Goal: Task Accomplishment & Management: Manage account settings

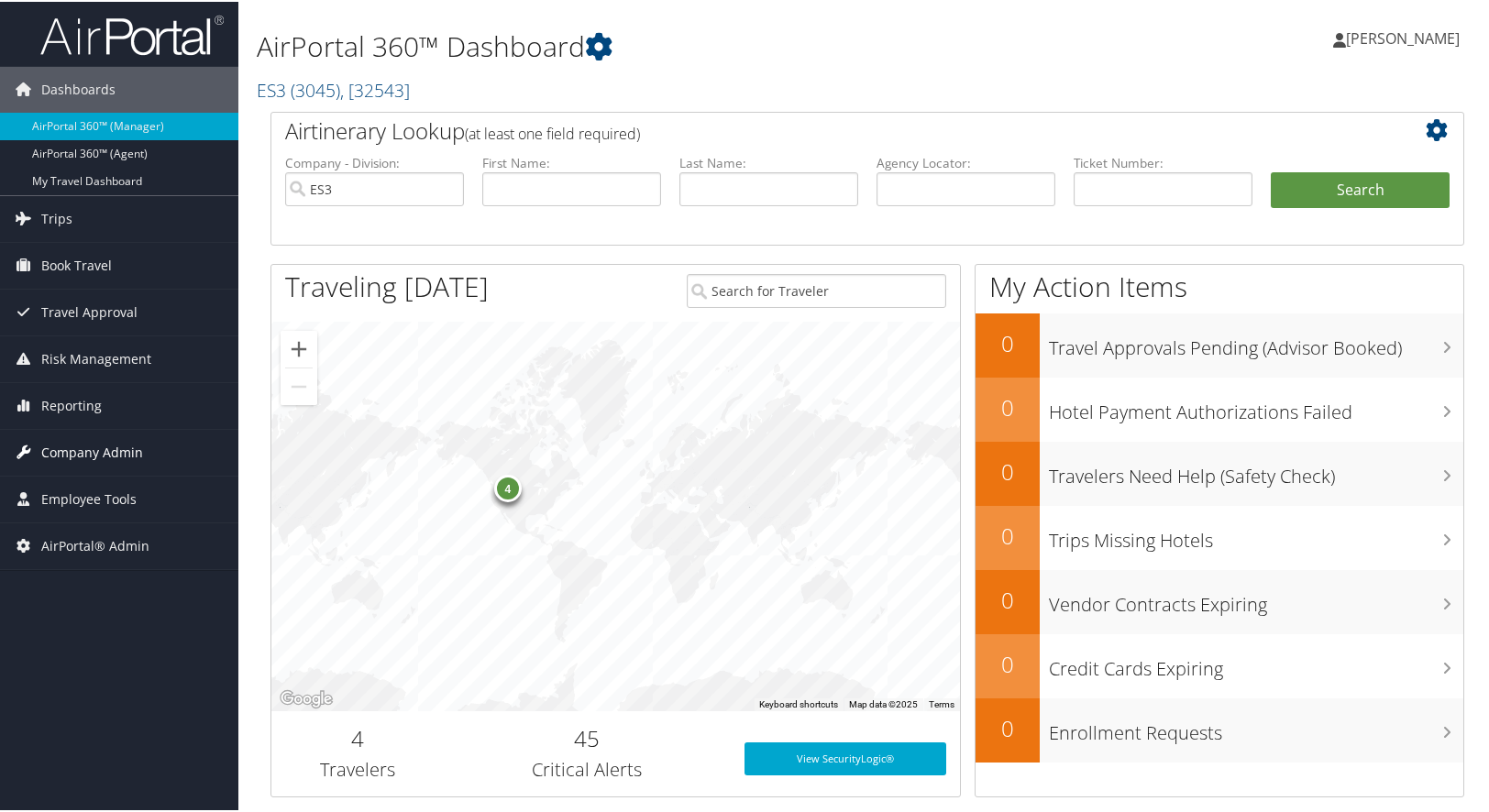
click at [103, 456] on span "Company Admin" at bounding box center [92, 451] width 101 height 46
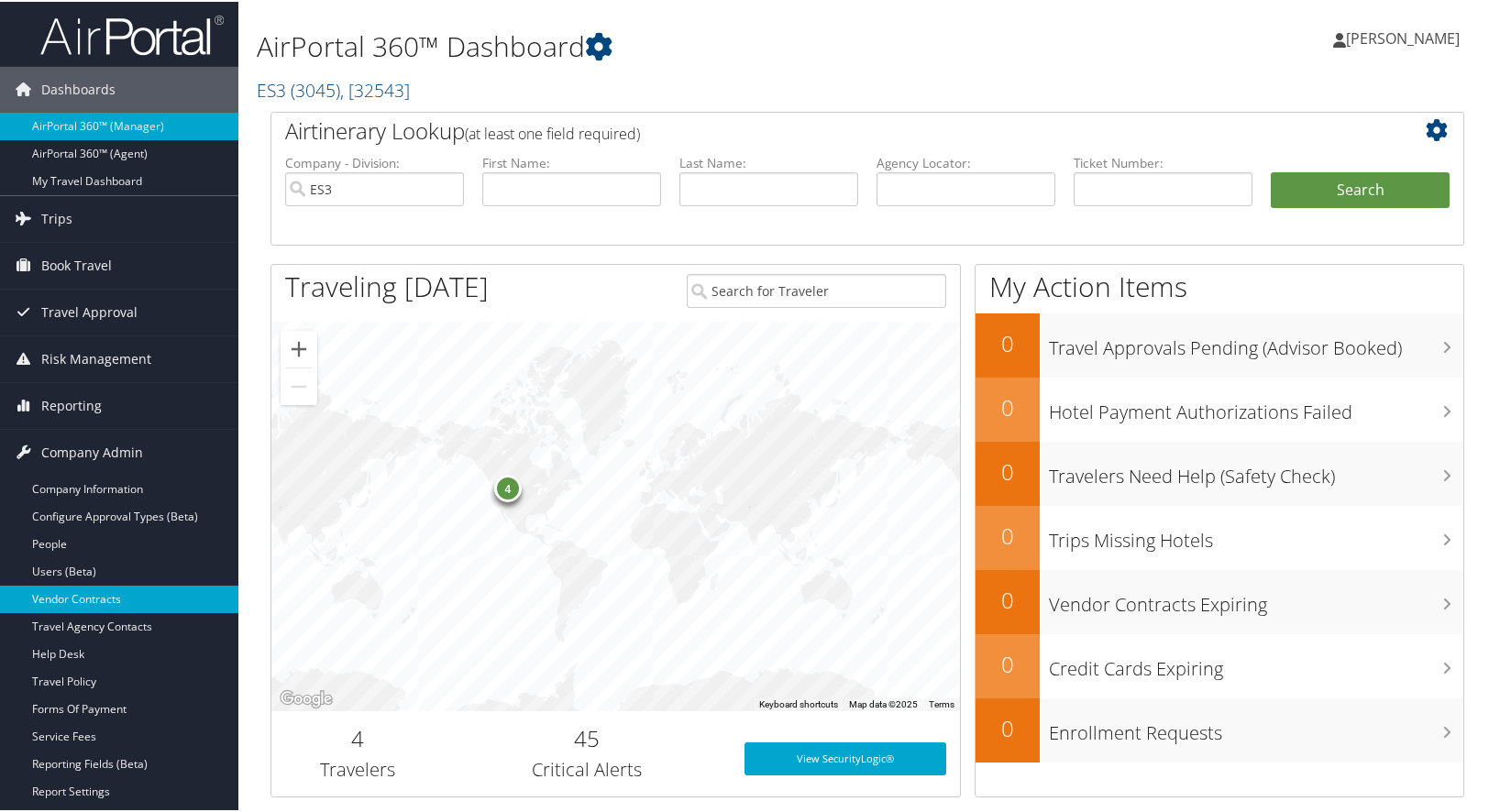
click at [74, 592] on link "Vendor Contracts" at bounding box center [119, 597] width 238 height 27
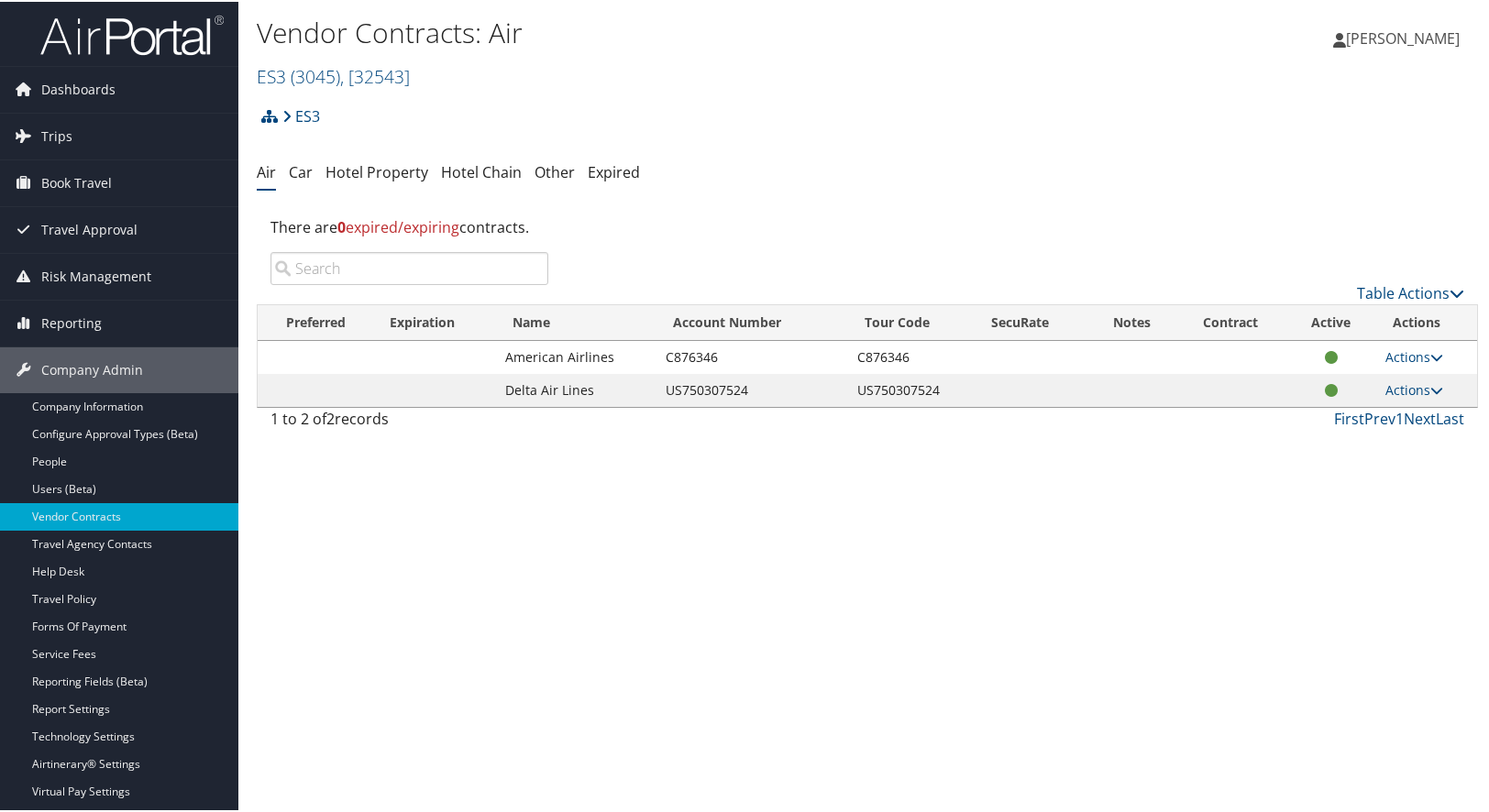
click at [333, 89] on div "Vendor Contracts: Air ES3 ( 3045 ) , [ 32543 ] ES3 [PERSON_NAME] Huf North Amer…" at bounding box center [663, 53] width 814 height 87
click at [345, 76] on span ", [ 32543 ]" at bounding box center [375, 74] width 69 height 24
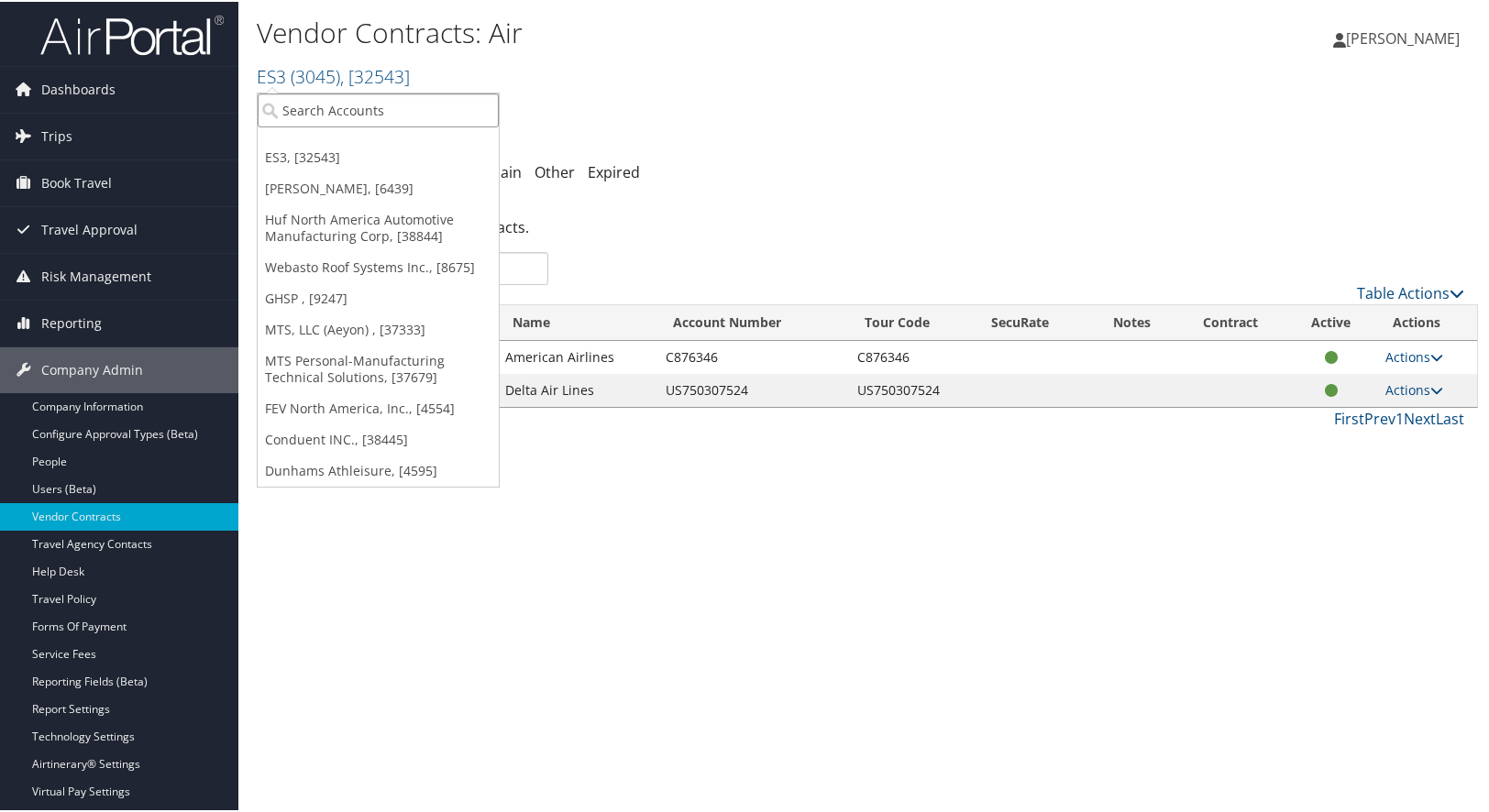
click at [354, 115] on input "search" at bounding box center [377, 109] width 241 height 34
type input "mag"
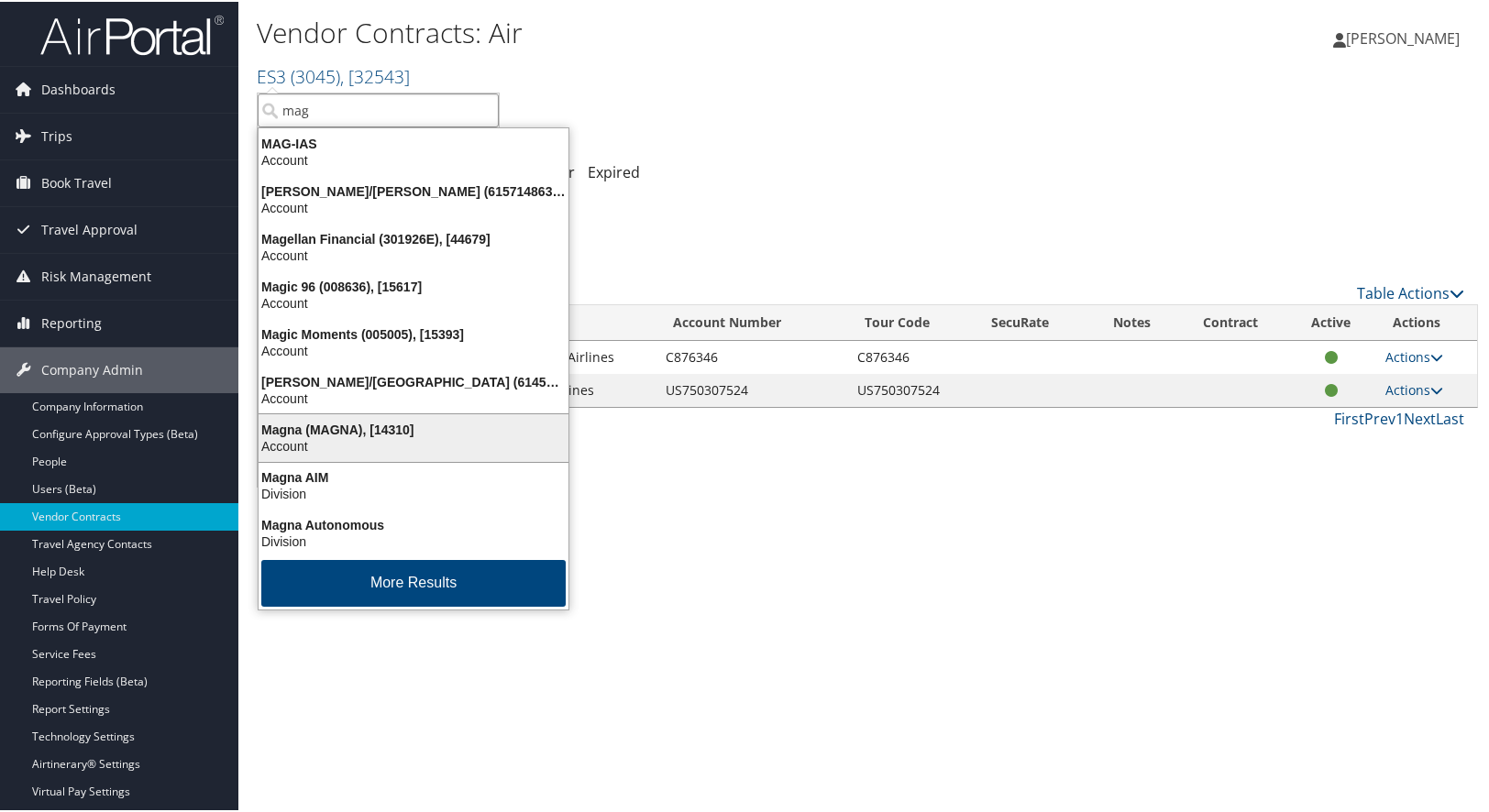
click at [303, 437] on div "Account" at bounding box center [413, 445] width 331 height 17
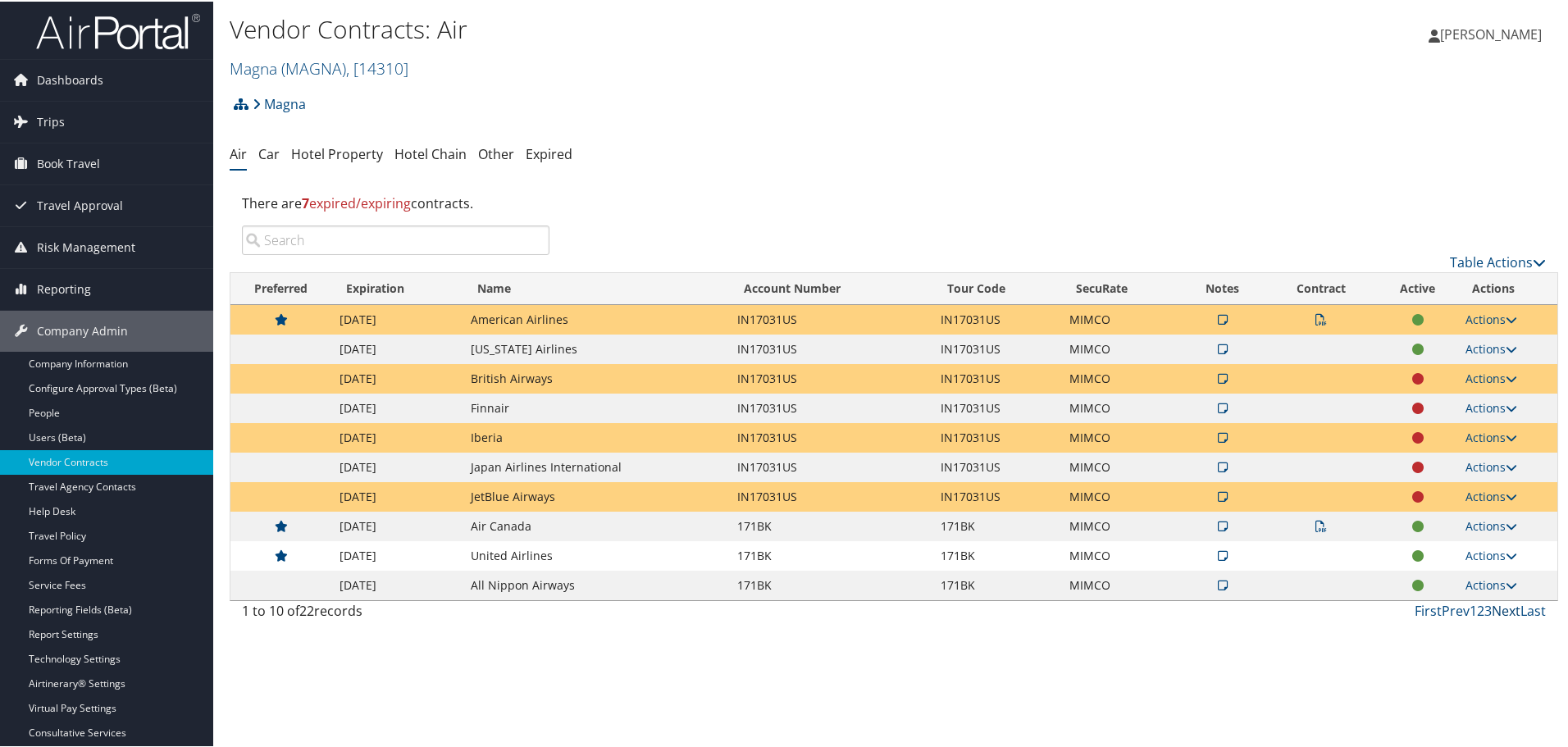
click at [1331, 610] on link "Next" at bounding box center [1506, 609] width 29 height 18
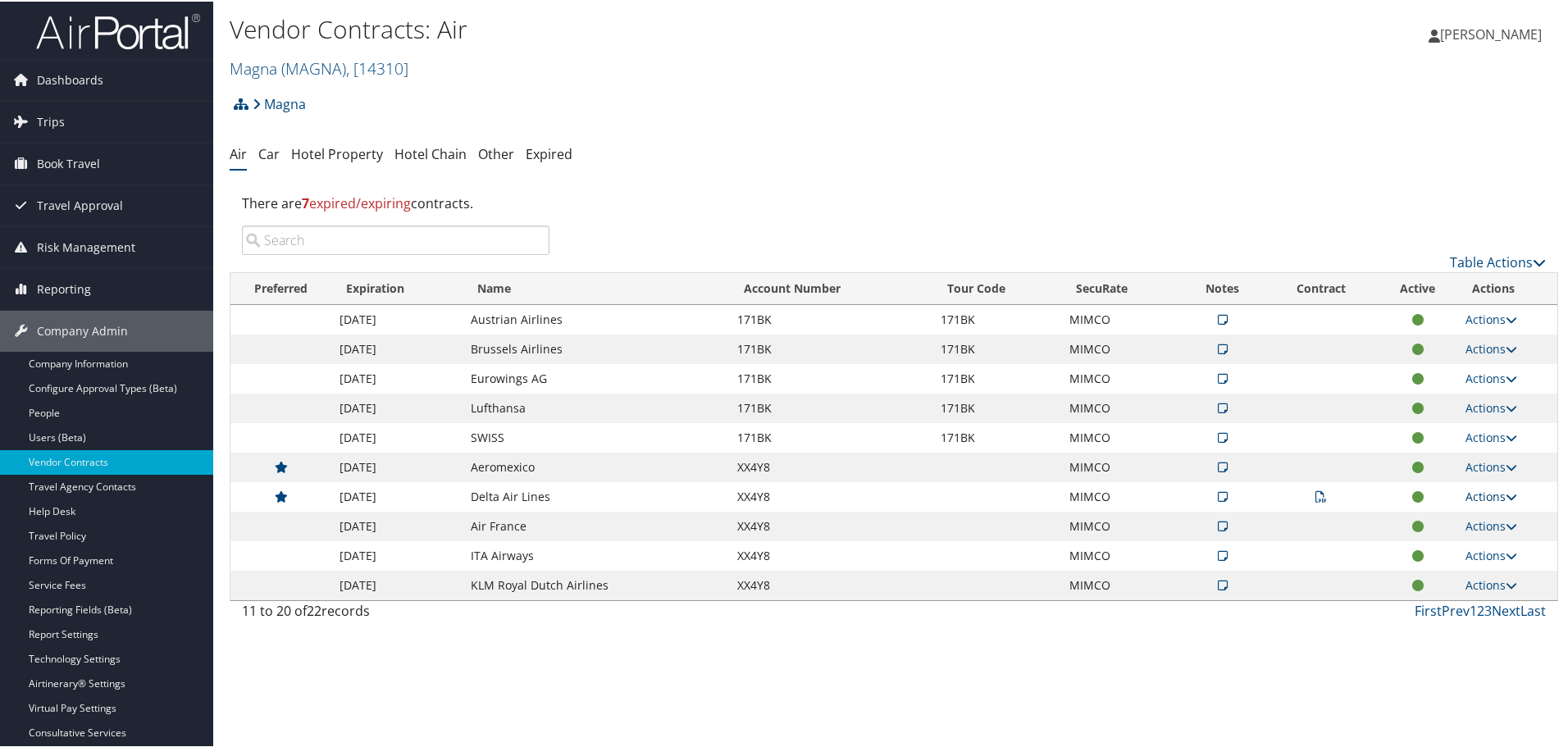
click at [1331, 495] on link "Actions" at bounding box center [1492, 494] width 52 height 16
click at [1331, 567] on link "Edit Contract" at bounding box center [1453, 574] width 109 height 28
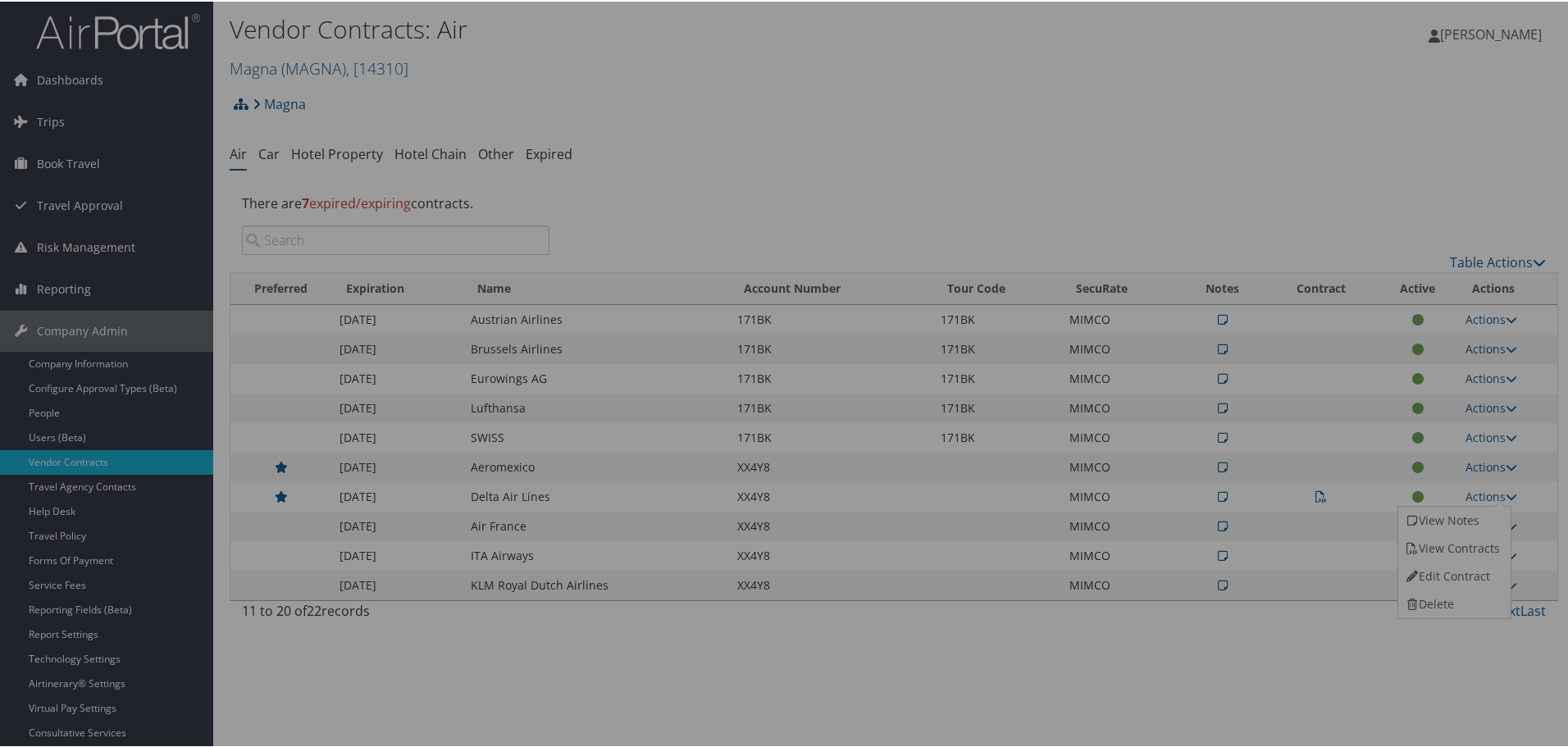
select select "[object Object]"
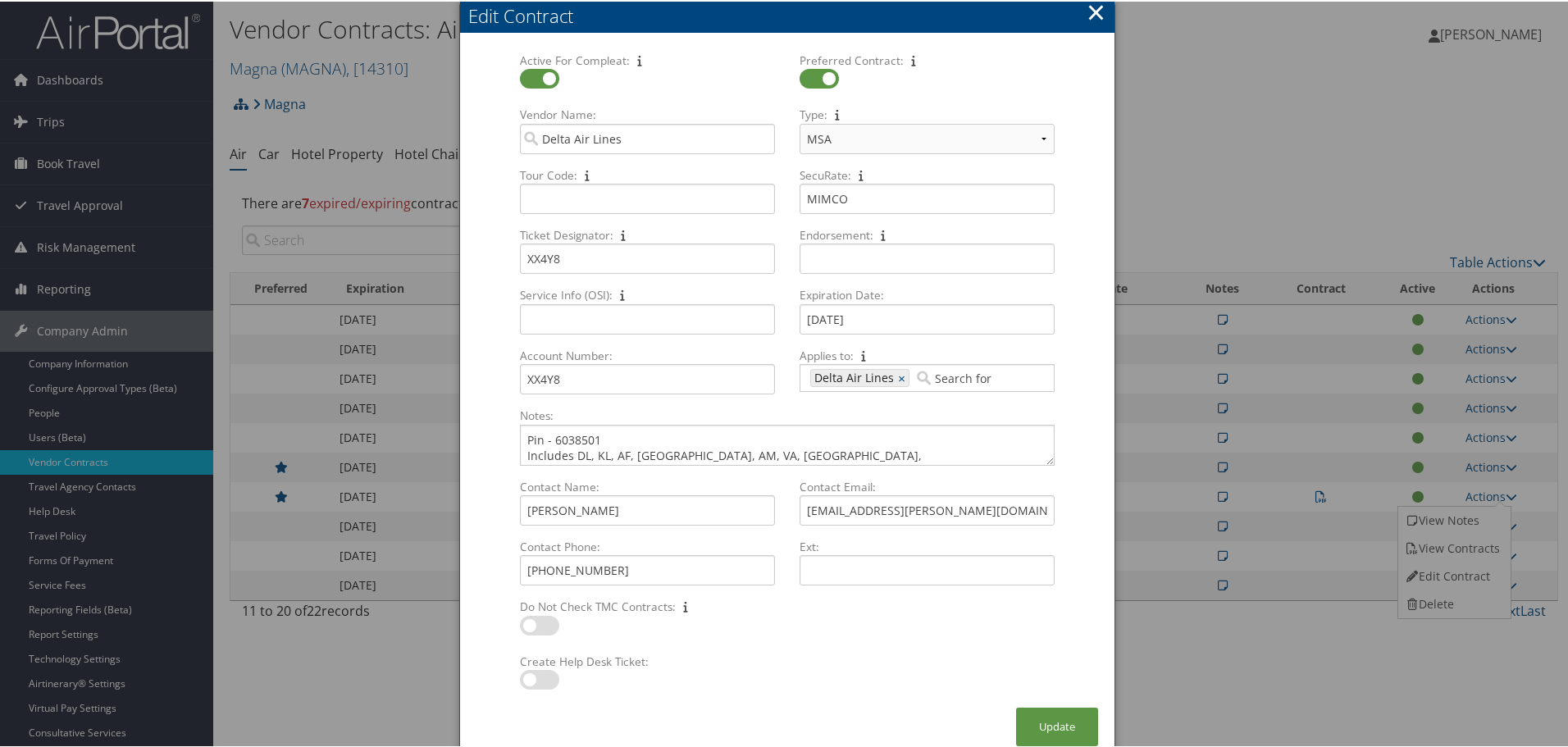
click at [1092, 12] on button "×" at bounding box center [1096, 10] width 18 height 33
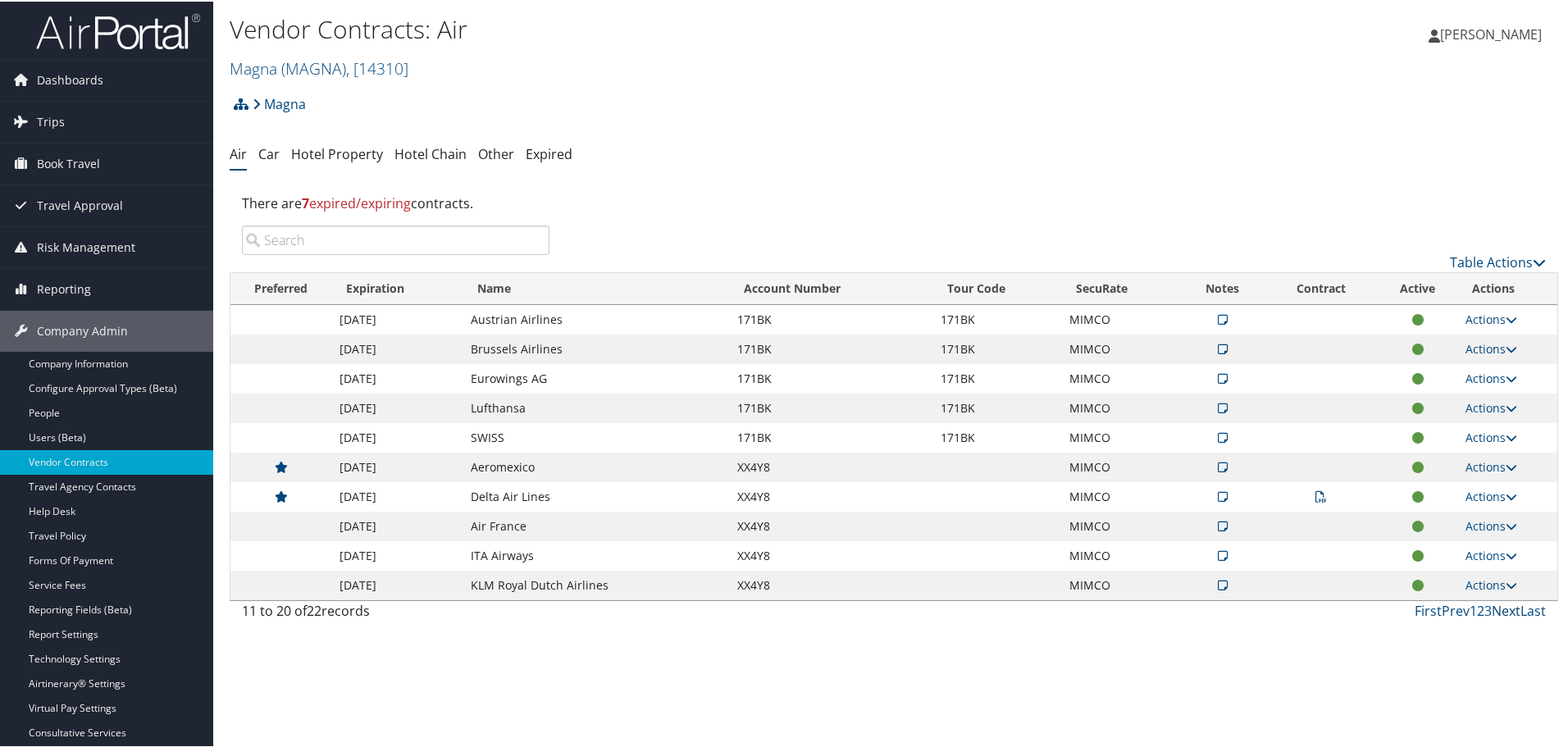
click at [1331, 607] on link "Next" at bounding box center [1506, 609] width 29 height 18
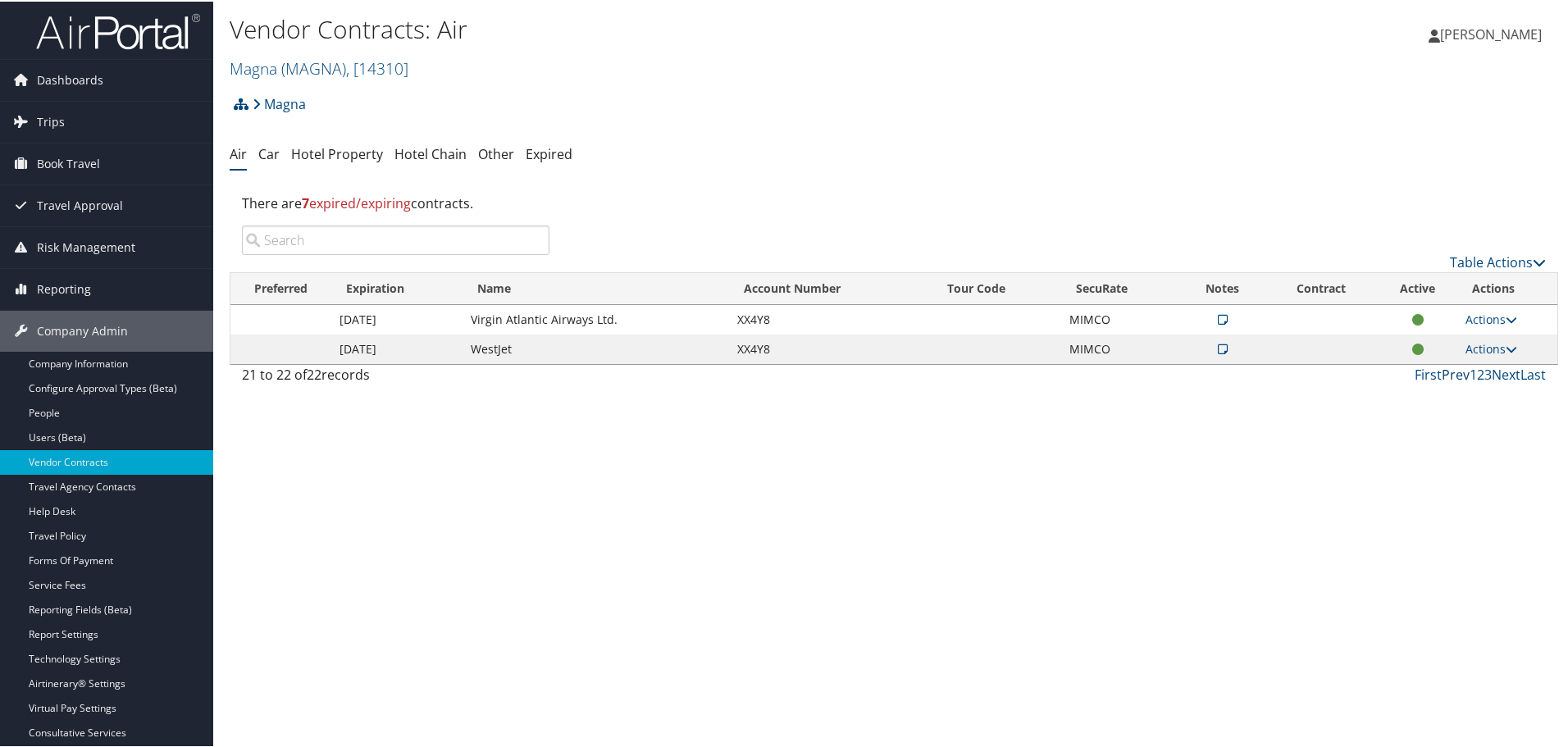
click at [1331, 374] on link "Prev" at bounding box center [1455, 373] width 28 height 18
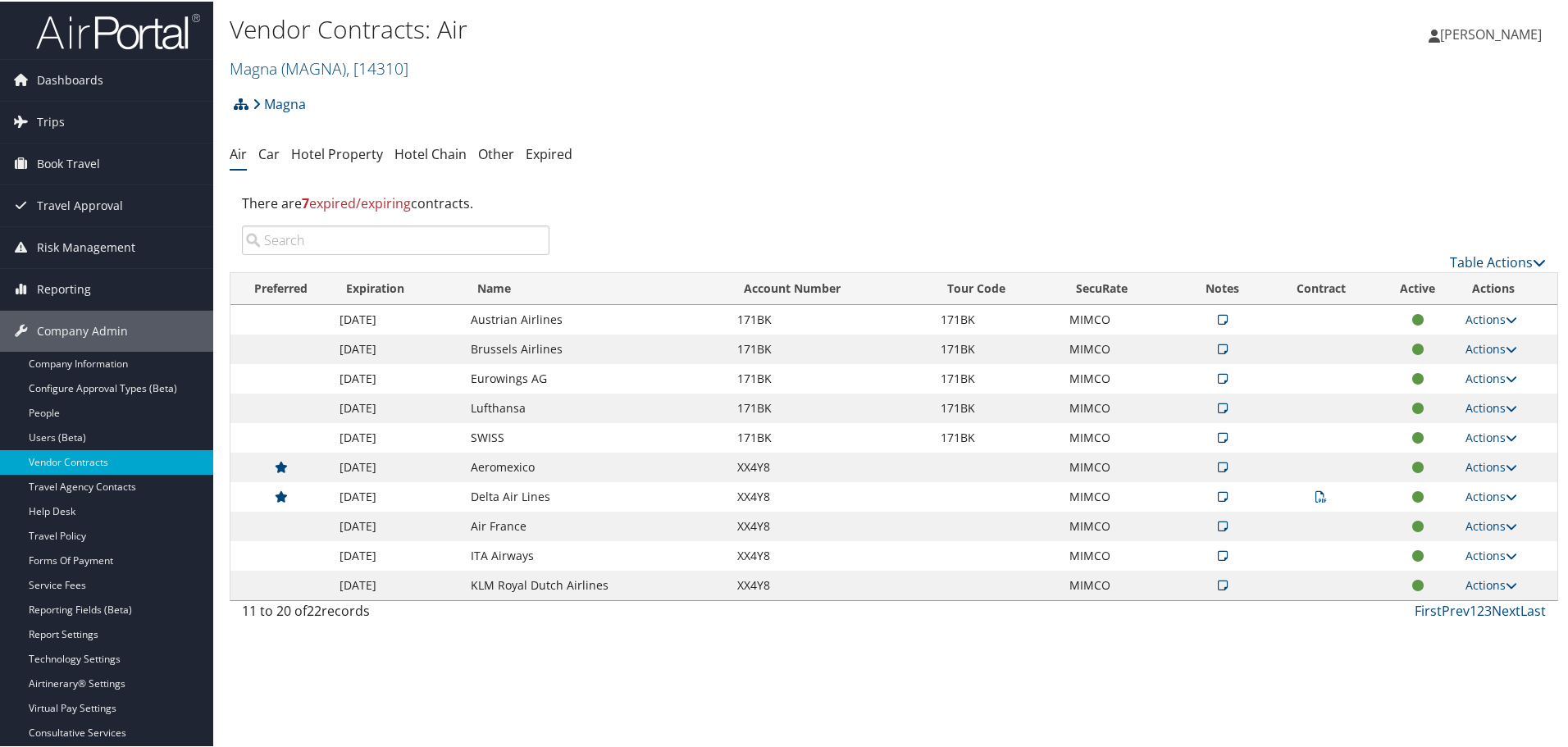
click at [1331, 374] on td at bounding box center [1418, 377] width 79 height 29
click at [1331, 613] on link "Prev" at bounding box center [1455, 609] width 28 height 18
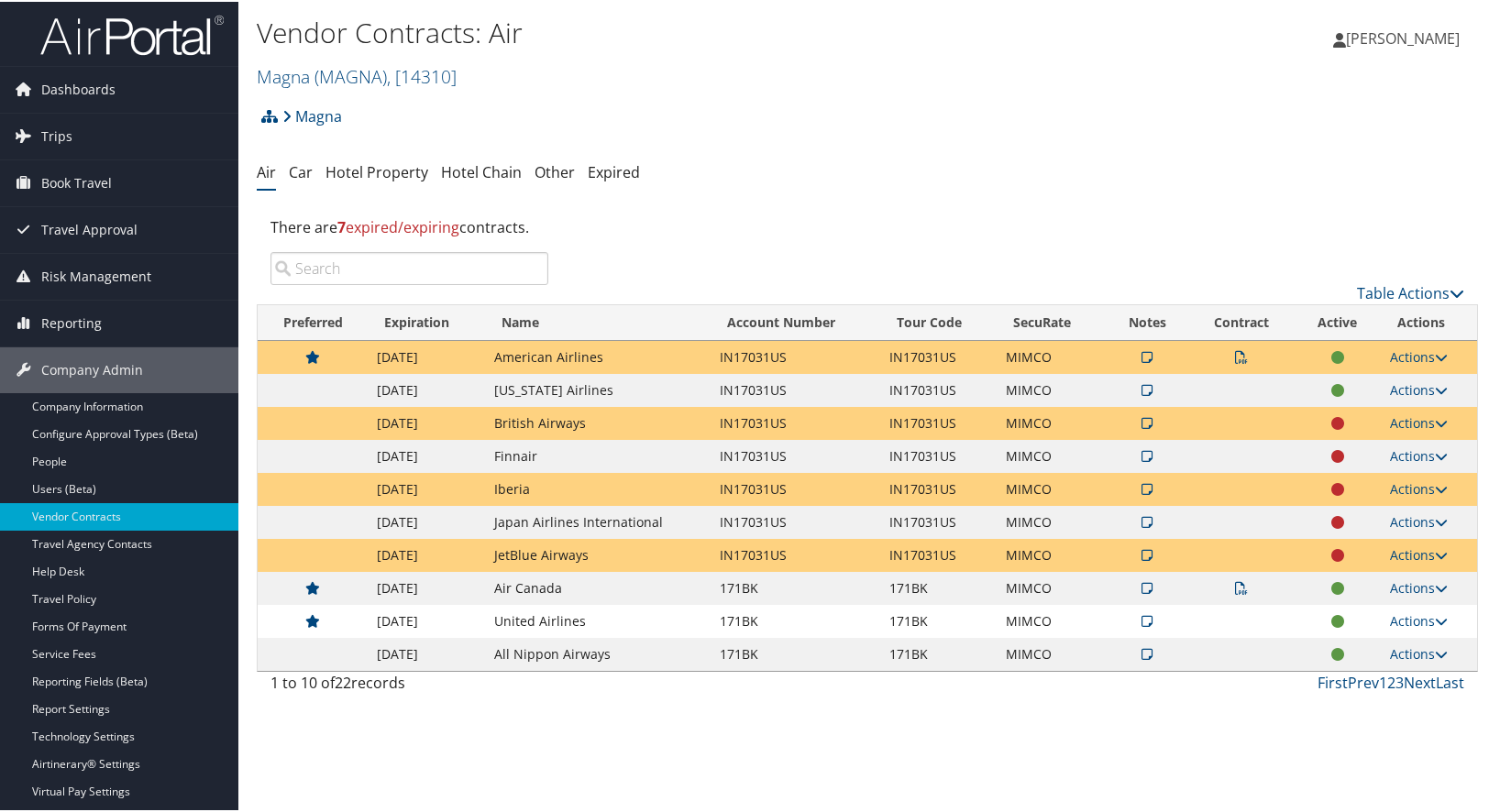
drag, startPoint x: 1322, startPoint y: 100, endPoint x: 1294, endPoint y: 85, distance: 31.8
click at [1322, 100] on div "Magna Account Structure Magna (MAGNA) ACTIVE Create Child Magna Leisure (3085) …" at bounding box center [867, 121] width 1221 height 50
